Goal: Find specific page/section: Find specific page/section

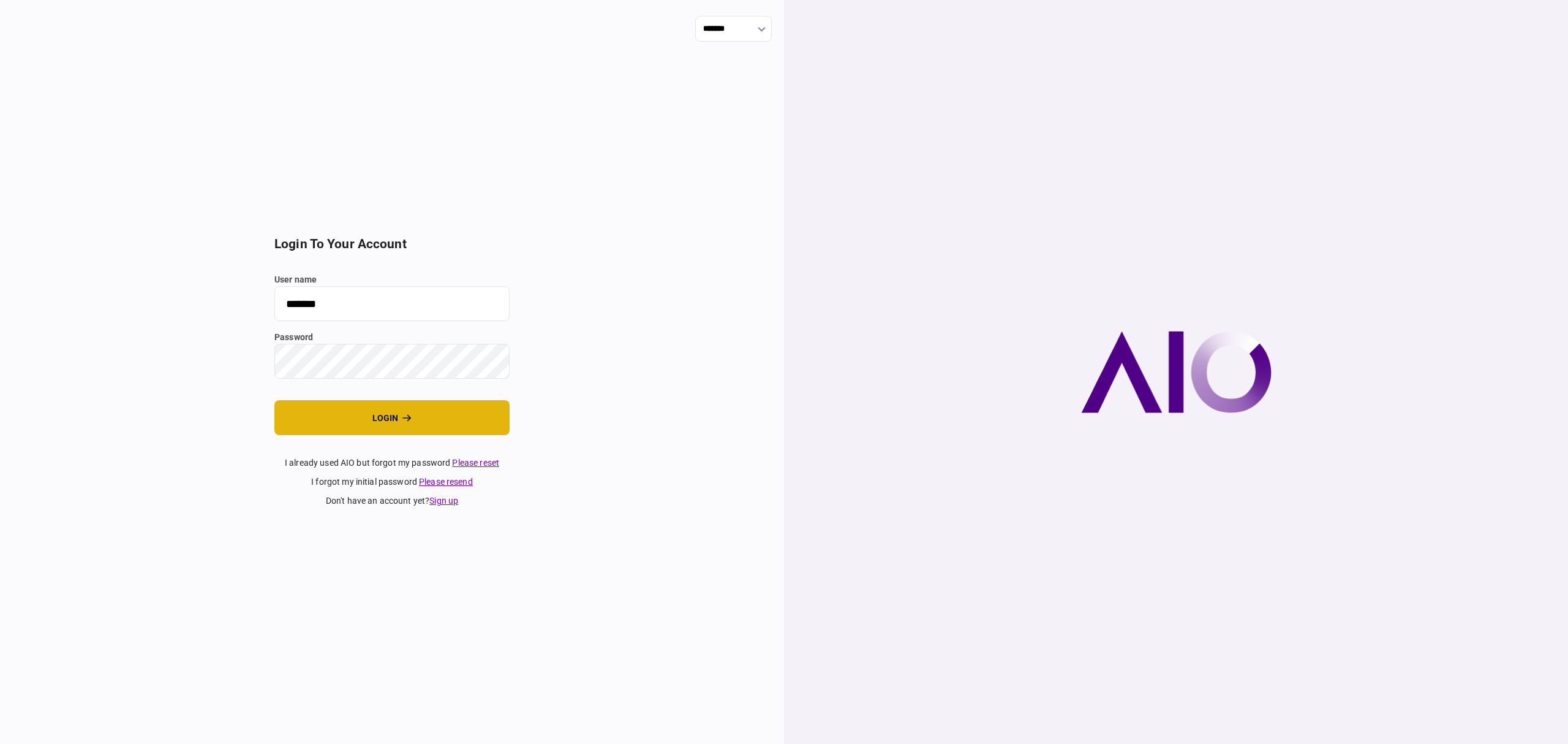
click at [396, 418] on button "login" at bounding box center [392, 418] width 235 height 35
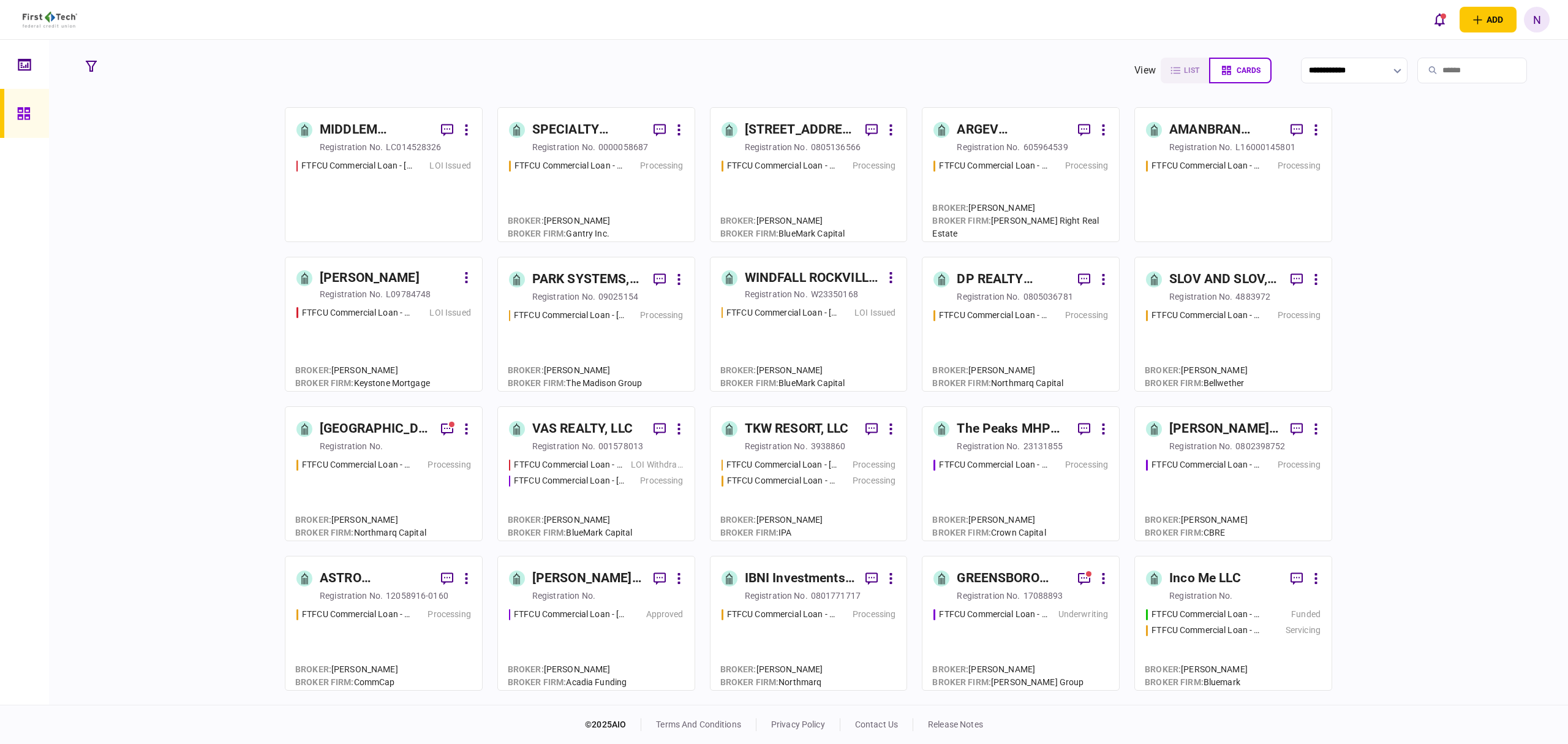
click at [369, 125] on div "MIDDLEM ALLIANCE PLAZA LLC" at bounding box center [376, 130] width 112 height 20
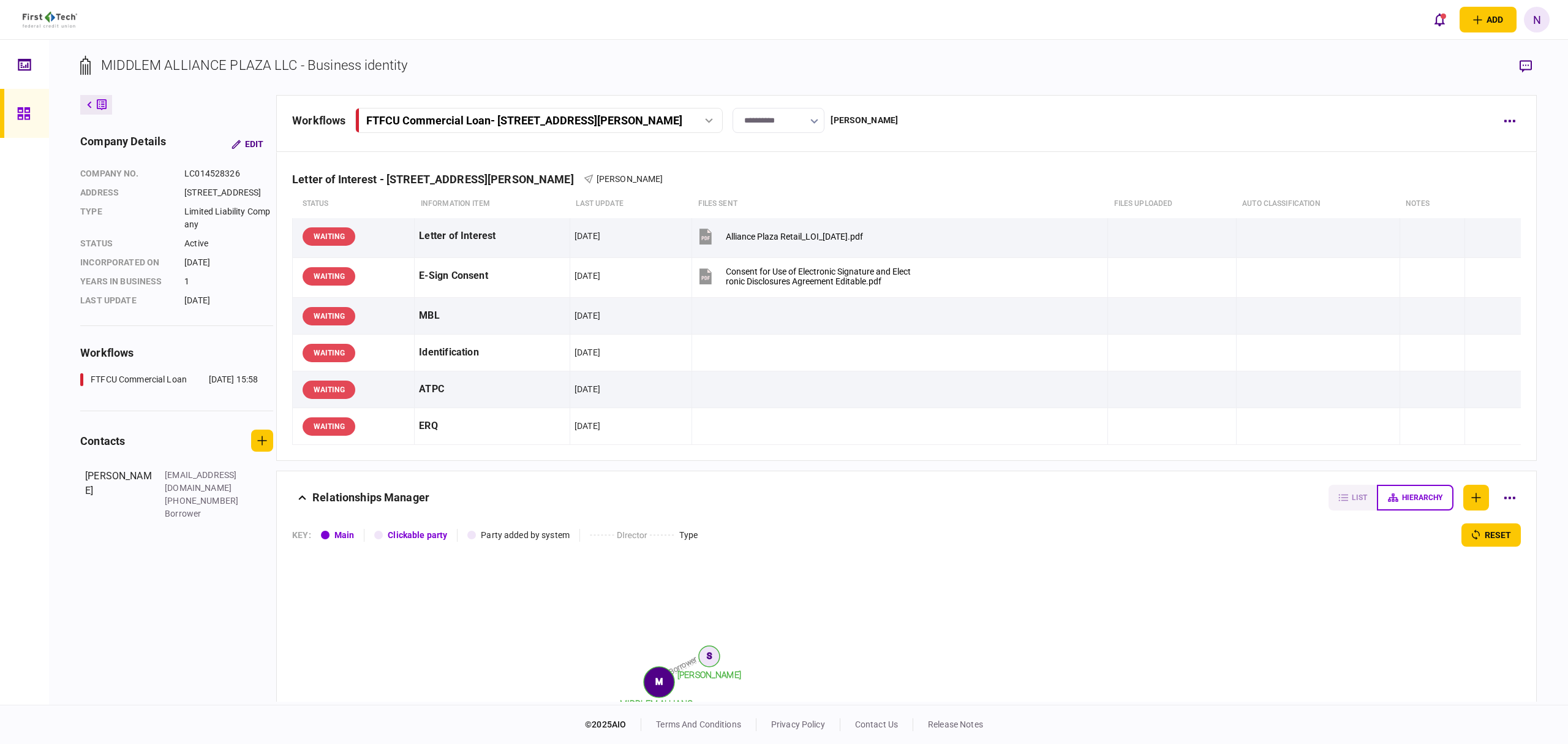
click at [17, 106] on icon at bounding box center [24, 113] width 13 height 14
